Goal: Entertainment & Leisure: Consume media (video, audio)

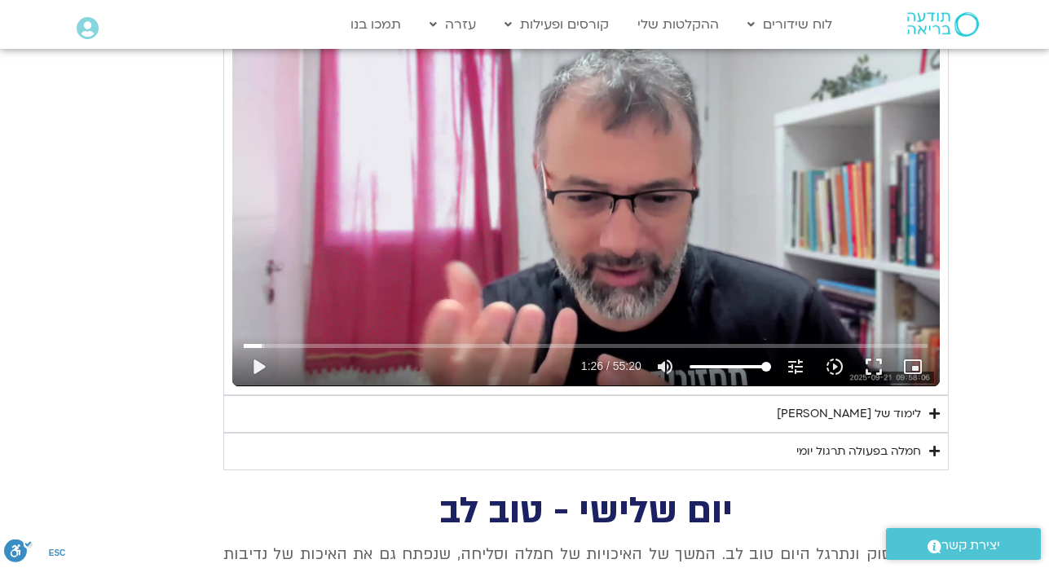
type input "1640.5"
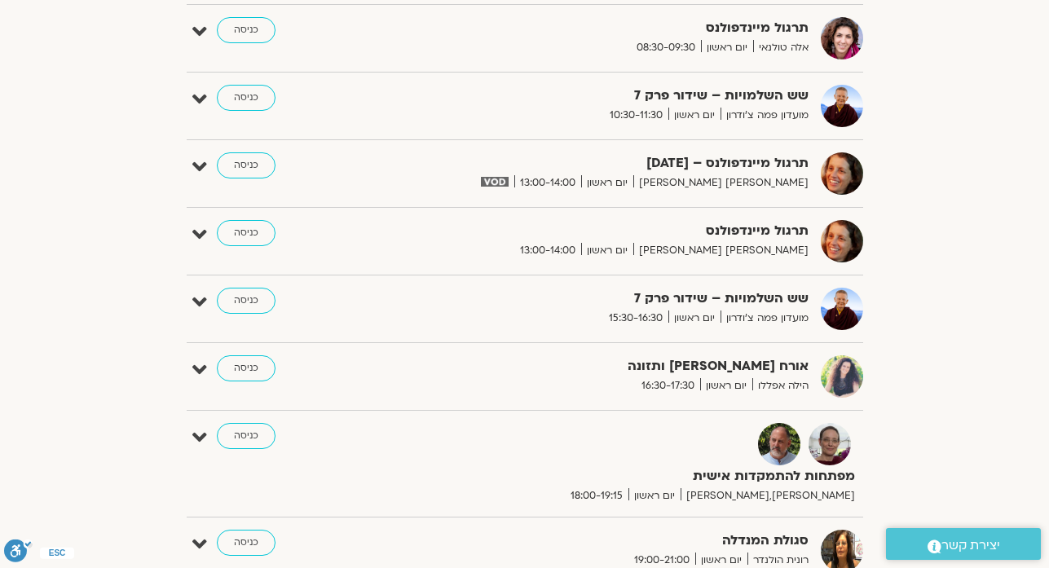
scroll to position [685, 0]
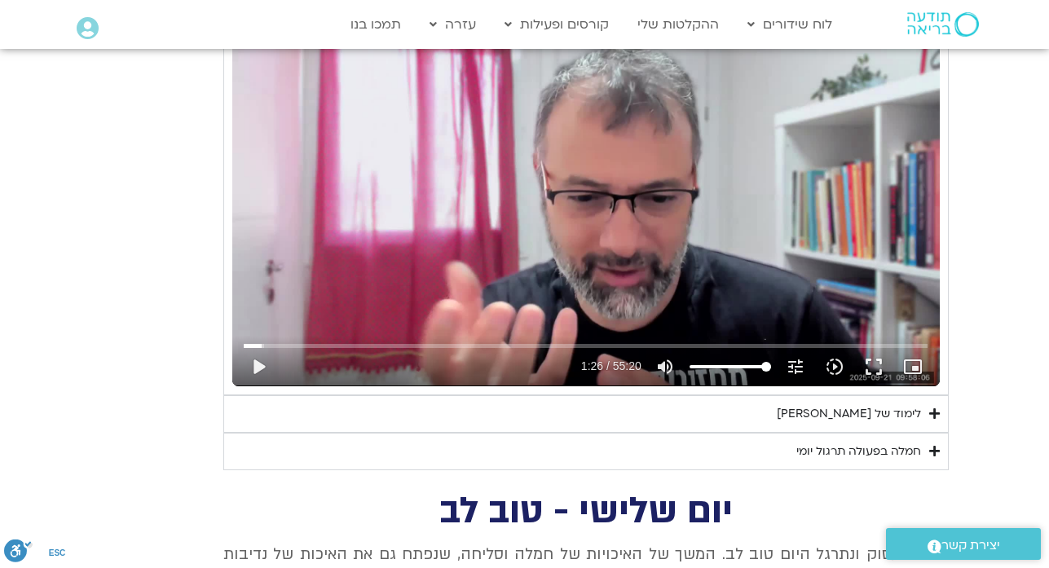
scroll to position [1831, 0]
type input "1640.5"
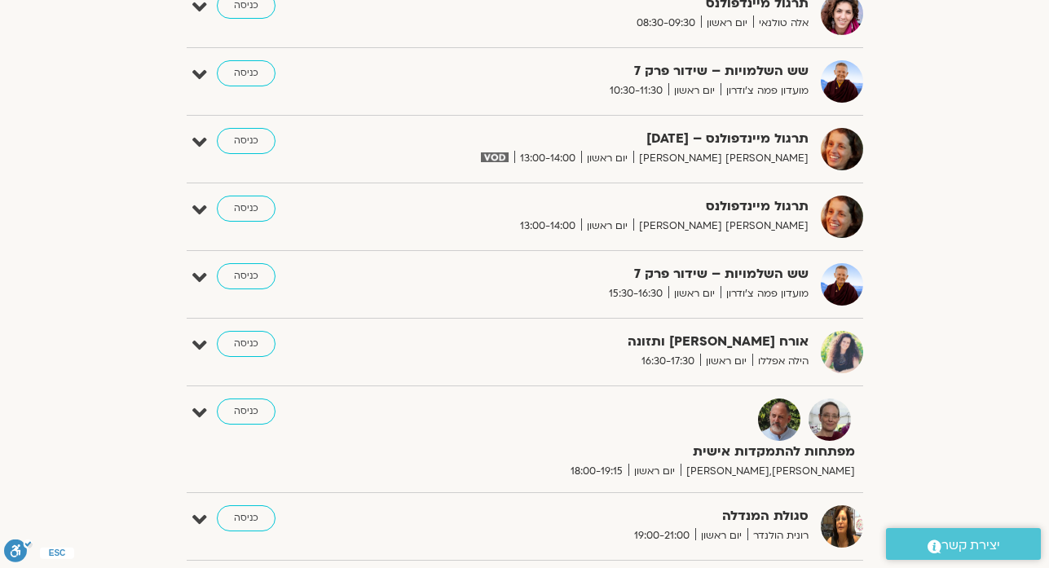
scroll to position [750, 0]
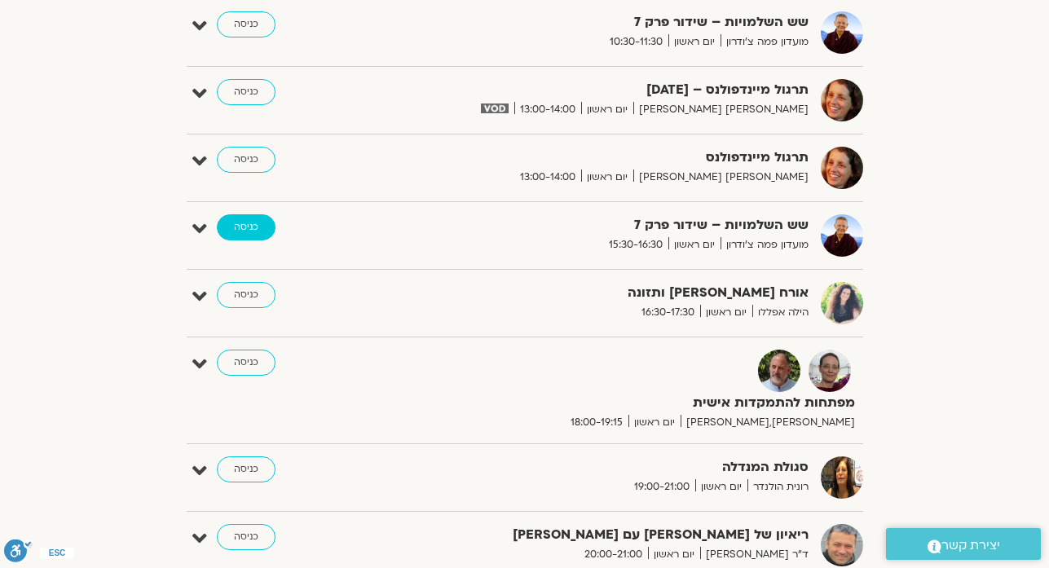
click at [250, 226] on link "כניסה" at bounding box center [246, 227] width 59 height 26
click at [249, 226] on link "כניסה" at bounding box center [246, 227] width 59 height 26
